Goal: Task Accomplishment & Management: Use online tool/utility

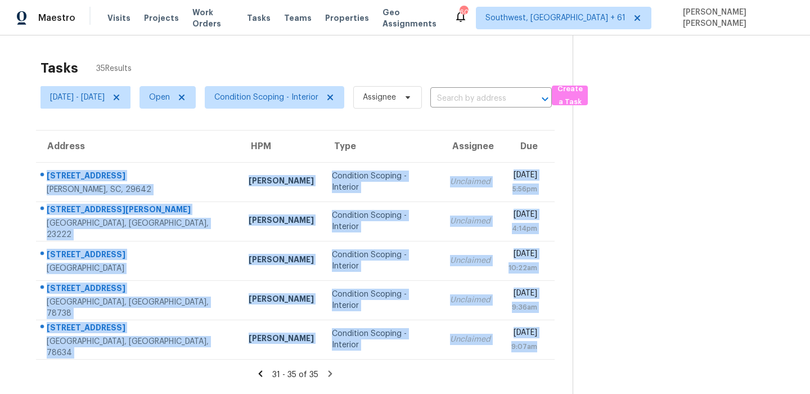
scroll to position [35, 0]
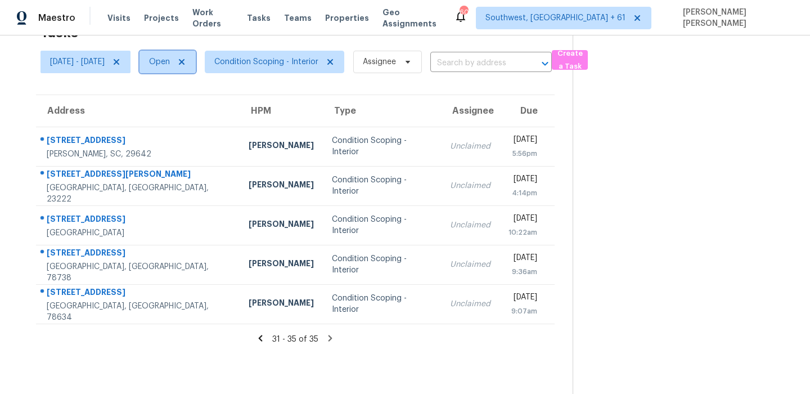
click at [181, 52] on span "Open" at bounding box center [167, 62] width 56 height 22
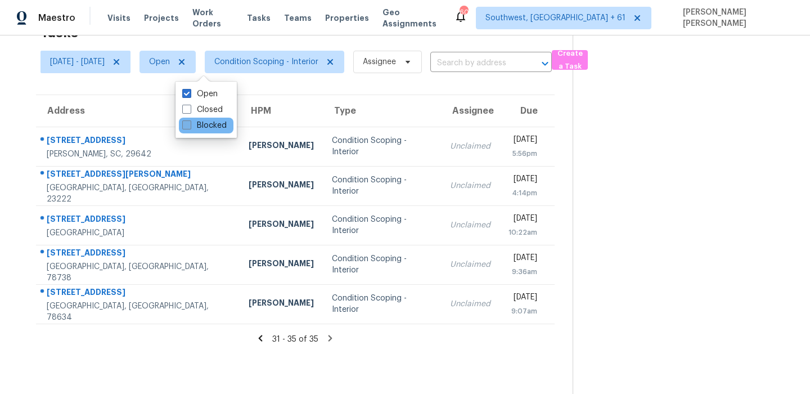
click at [195, 125] on label "Blocked" at bounding box center [204, 125] width 44 height 11
click at [190, 125] on input "Blocked" at bounding box center [185, 123] width 7 height 7
checkbox input "true"
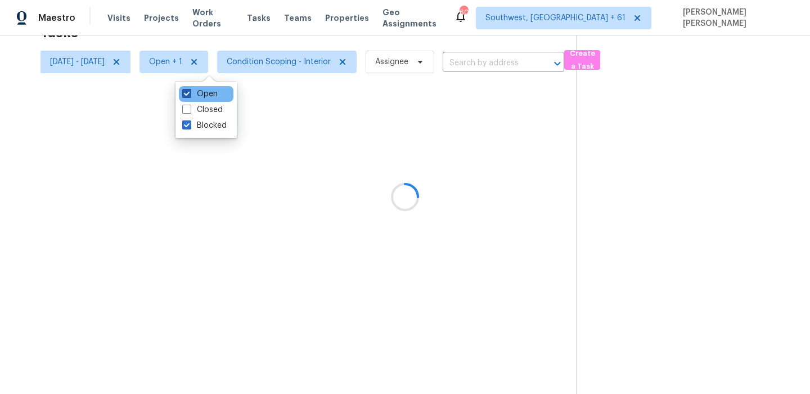
click at [197, 96] on label "Open" at bounding box center [199, 93] width 35 height 11
click at [190, 96] on input "Open" at bounding box center [185, 91] width 7 height 7
checkbox input "false"
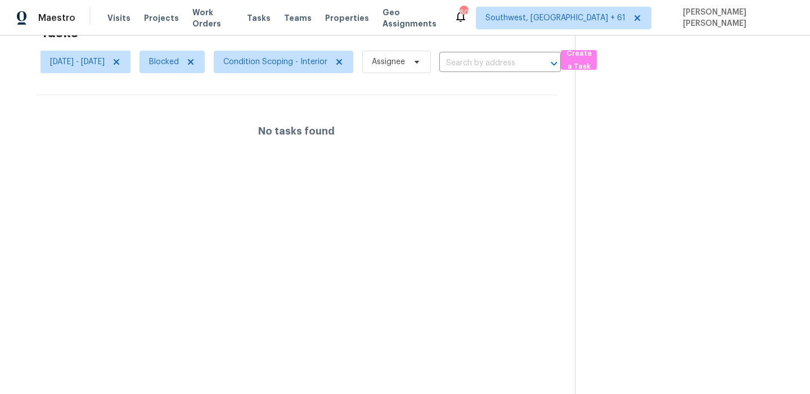
scroll to position [0, 0]
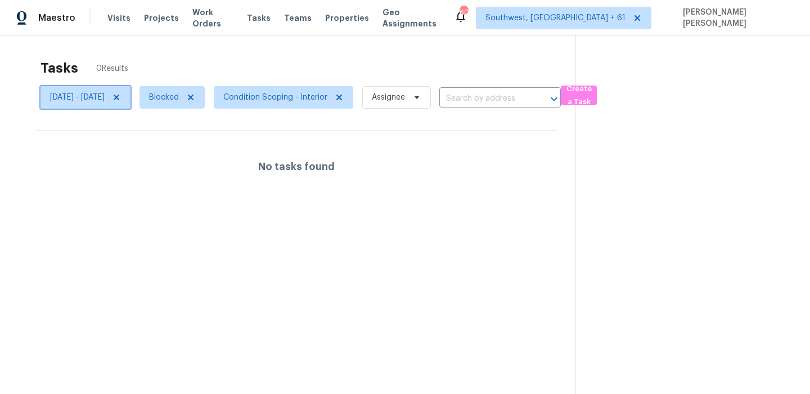
click at [119, 98] on icon at bounding box center [117, 97] width 6 height 6
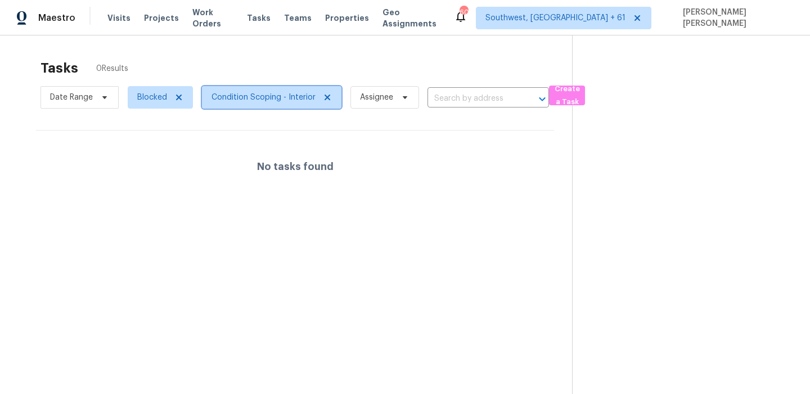
click at [265, 89] on span "Condition Scoping - Interior" at bounding box center [271, 97] width 139 height 22
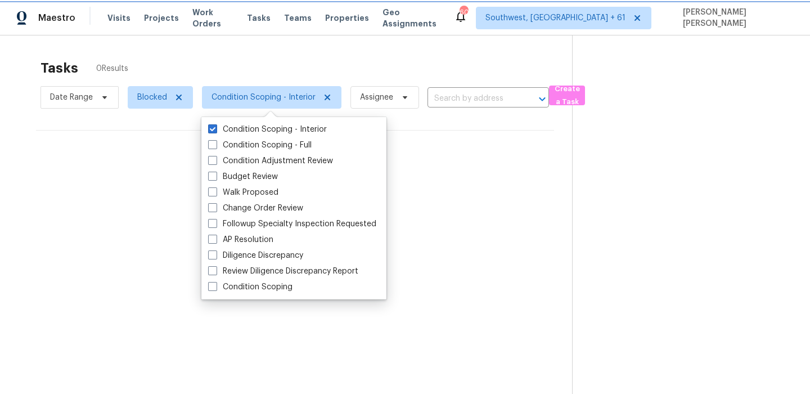
click at [255, 103] on span "Condition Scoping - Interior" at bounding box center [271, 97] width 139 height 22
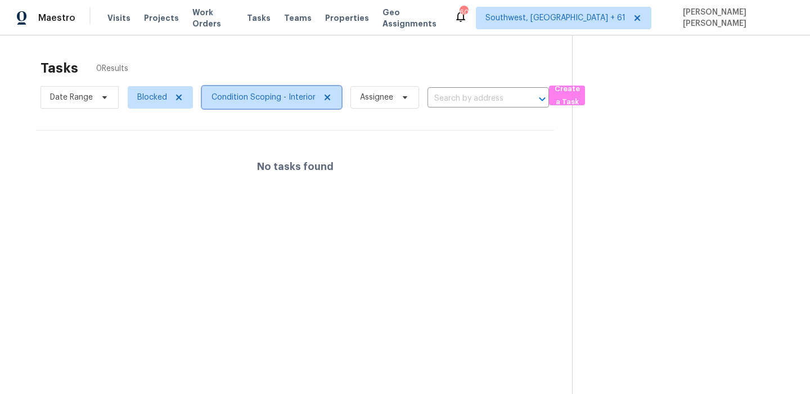
click at [255, 103] on span "Condition Scoping - Interior" at bounding box center [271, 97] width 139 height 22
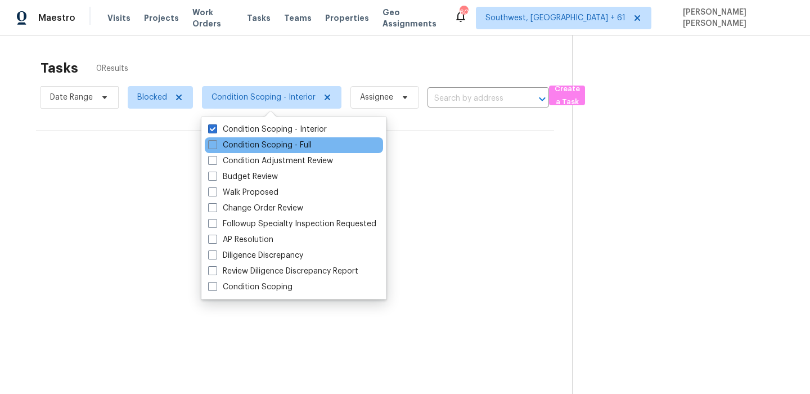
click at [246, 152] on div "Condition Scoping - Full" at bounding box center [294, 145] width 178 height 16
click at [252, 147] on label "Condition Scoping - Full" at bounding box center [259, 144] width 103 height 11
click at [215, 147] on input "Condition Scoping - Full" at bounding box center [211, 142] width 7 height 7
checkbox input "true"
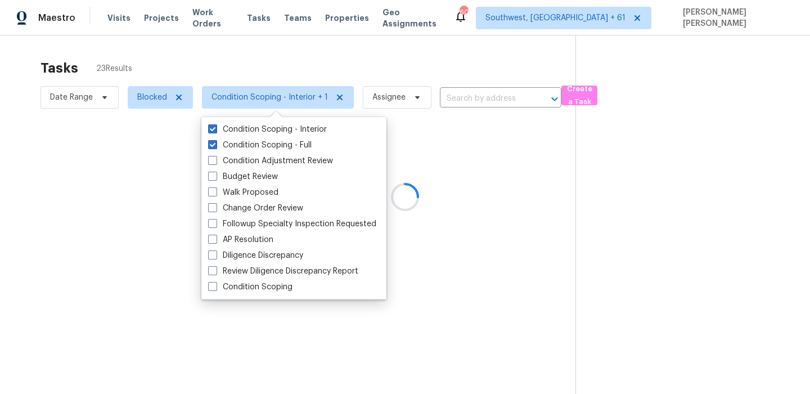
click at [287, 79] on div at bounding box center [405, 197] width 810 height 394
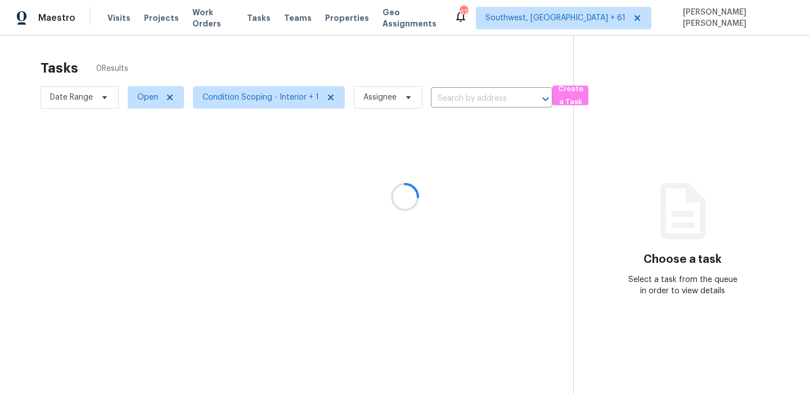
click at [439, 65] on div at bounding box center [405, 197] width 810 height 394
click at [146, 101] on div at bounding box center [405, 197] width 810 height 394
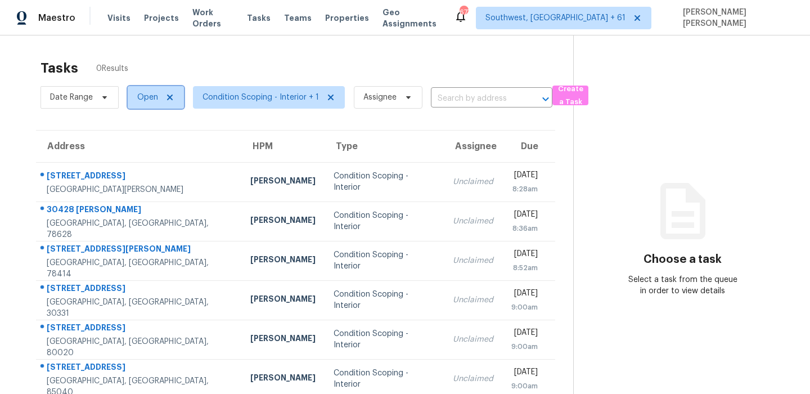
click at [146, 101] on span "Open" at bounding box center [147, 97] width 21 height 11
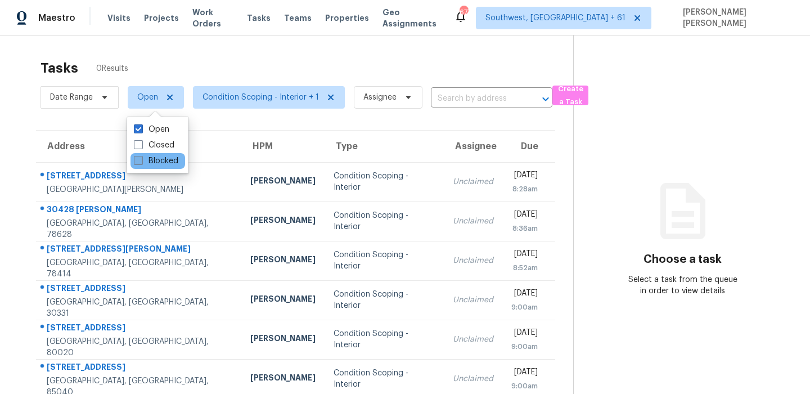
click at [147, 163] on label "Blocked" at bounding box center [156, 160] width 44 height 11
click at [141, 163] on input "Blocked" at bounding box center [137, 158] width 7 height 7
checkbox input "true"
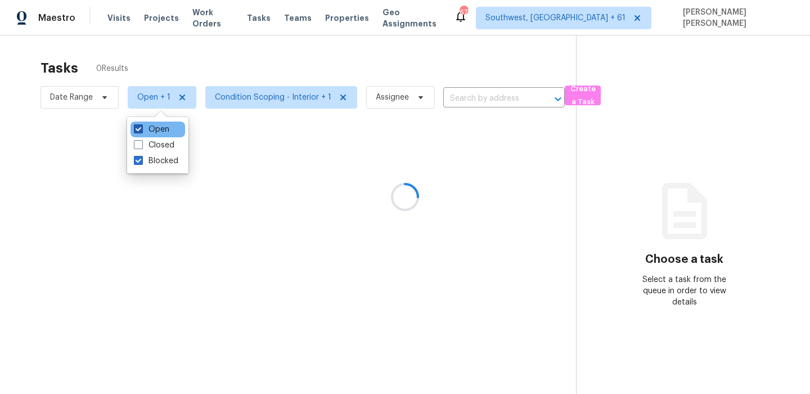
click at [148, 133] on label "Open" at bounding box center [151, 129] width 35 height 11
click at [141, 131] on input "Open" at bounding box center [137, 127] width 7 height 7
checkbox input "false"
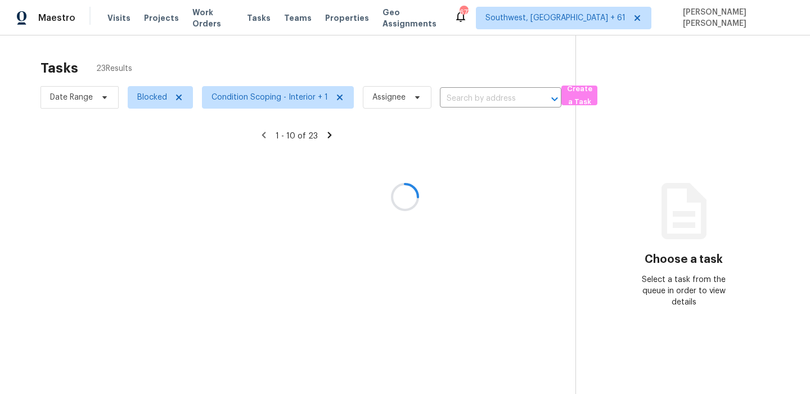
click at [254, 52] on div at bounding box center [405, 197] width 810 height 394
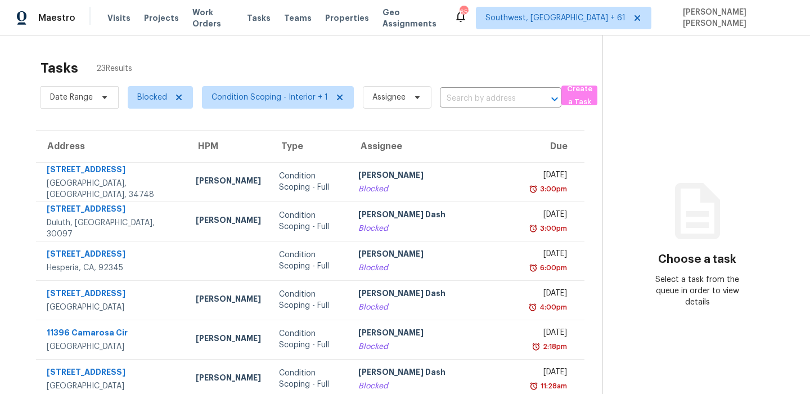
click at [448, 22] on div "Visits Projects Work Orders Tasks Teams Properties Geo Assignments" at bounding box center [280, 18] width 346 height 22
click at [445, 56] on div "Tasks 23 Results" at bounding box center [321, 67] width 562 height 29
click at [146, 96] on span "Blocked" at bounding box center [152, 97] width 30 height 11
click at [154, 154] on div "Open" at bounding box center [157, 161] width 55 height 16
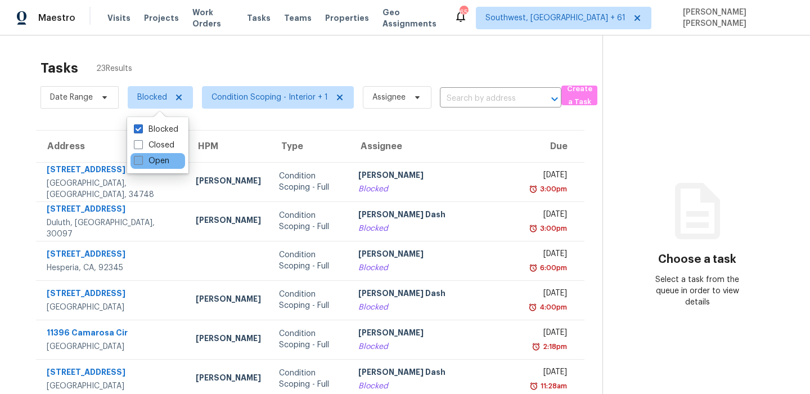
click at [147, 159] on label "Open" at bounding box center [151, 160] width 35 height 11
click at [141, 159] on input "Open" at bounding box center [137, 158] width 7 height 7
checkbox input "true"
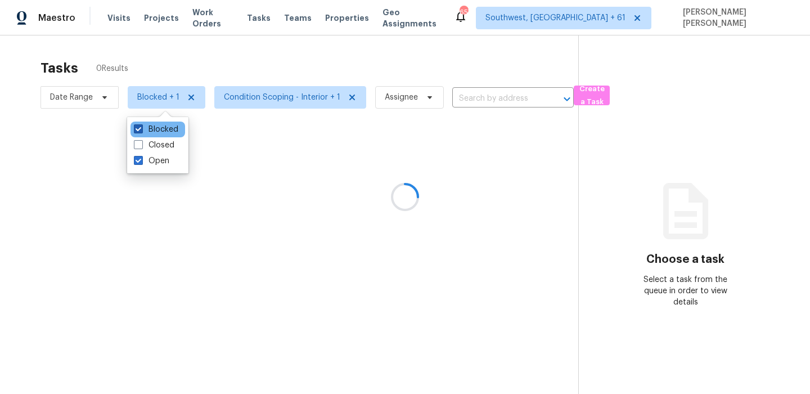
click at [160, 128] on label "Blocked" at bounding box center [156, 129] width 44 height 11
click at [141, 128] on input "Blocked" at bounding box center [137, 127] width 7 height 7
checkbox input "false"
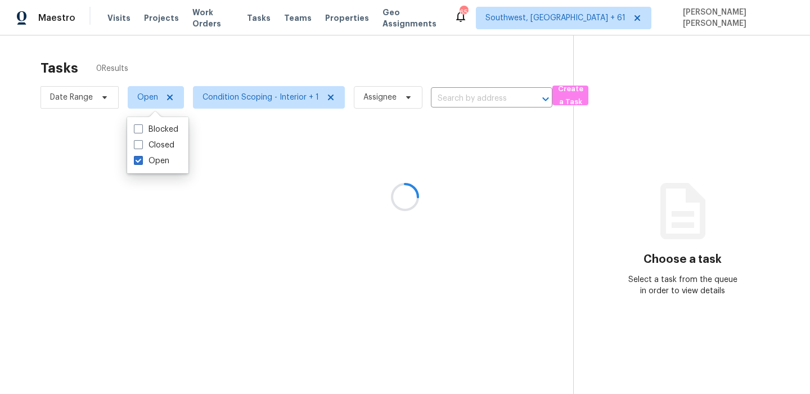
click at [214, 71] on div at bounding box center [405, 197] width 810 height 394
